Goal: Navigation & Orientation: Find specific page/section

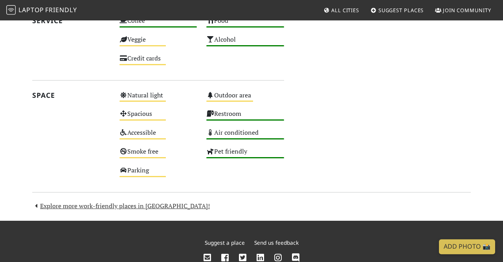
scroll to position [501, 0]
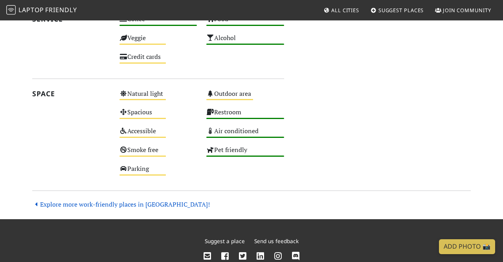
click at [113, 203] on link "Explore more work-friendly places in Porto!" at bounding box center [121, 204] width 178 height 9
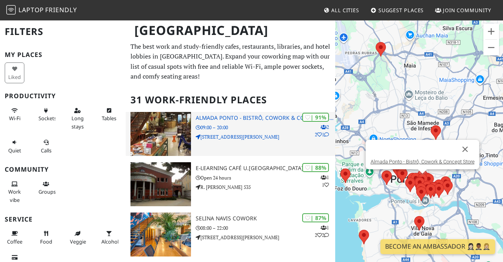
click at [243, 119] on h3 "Almada Ponto - Bistrô, Cowork & Concept Store" at bounding box center [266, 118] width 140 height 7
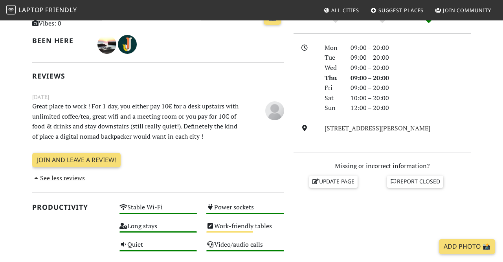
scroll to position [186, 0]
